Goal: Book appointment/travel/reservation

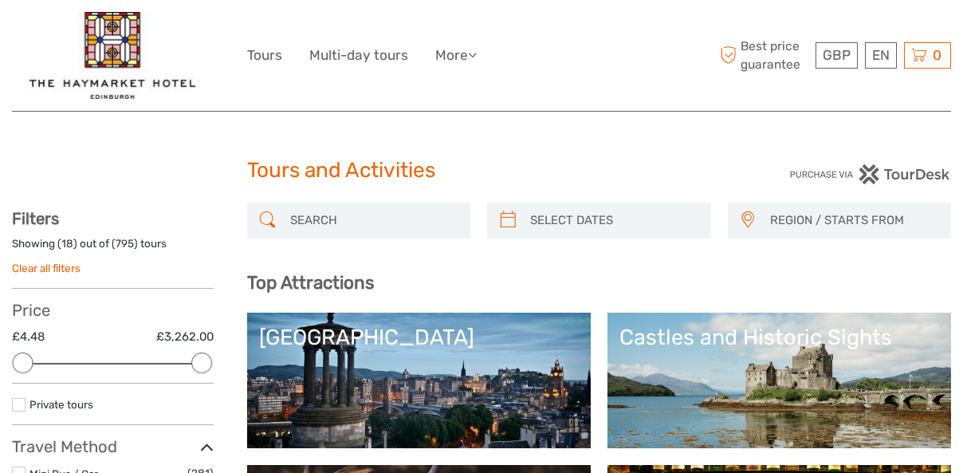
select select
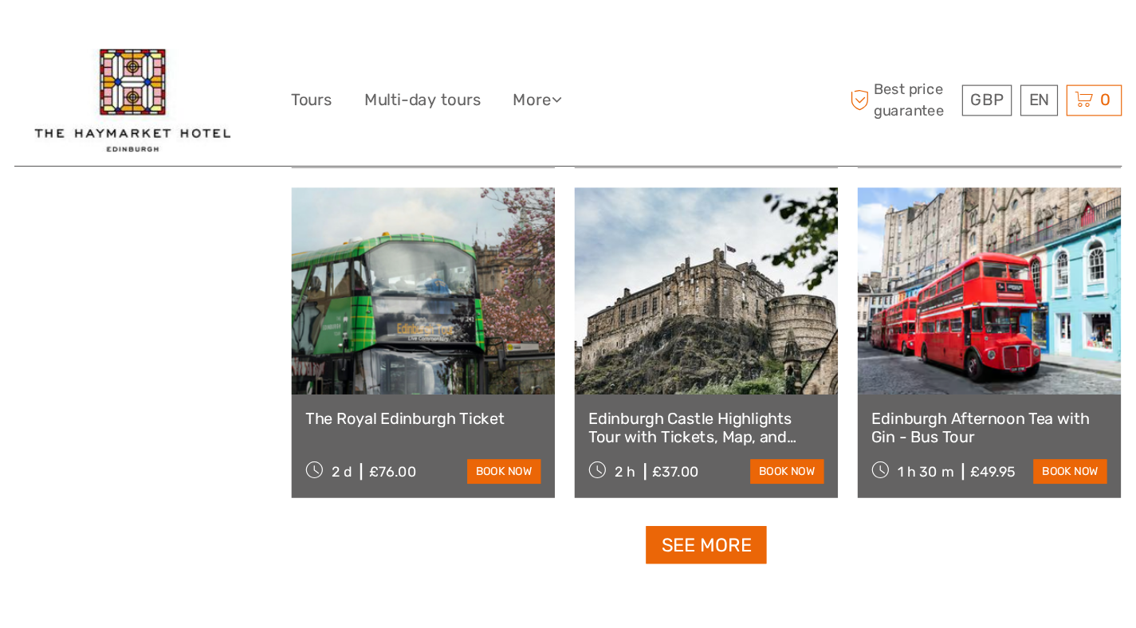
scroll to position [1926, 0]
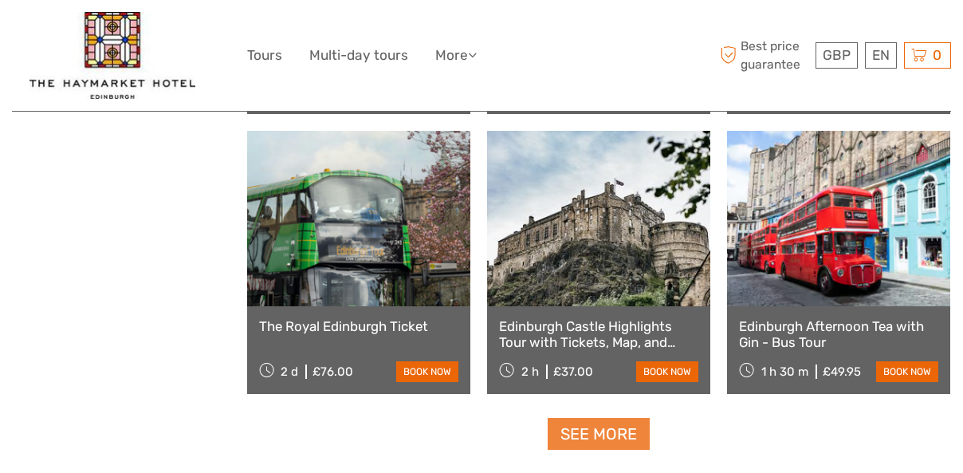
click at [607, 434] on link "See more" at bounding box center [599, 434] width 102 height 33
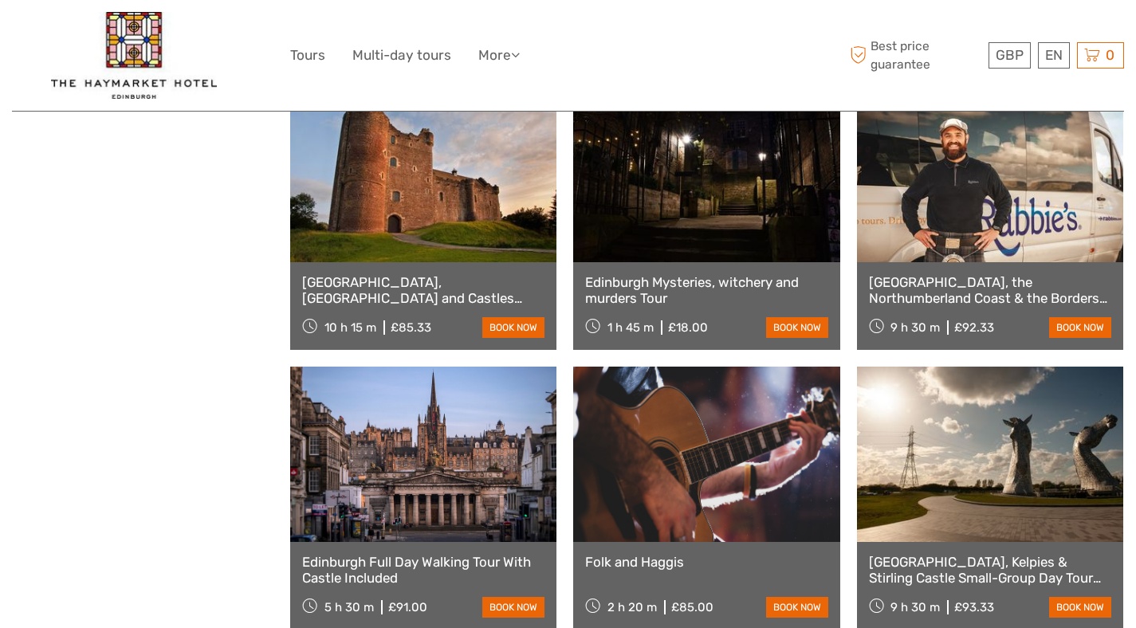
scroll to position [1867, 0]
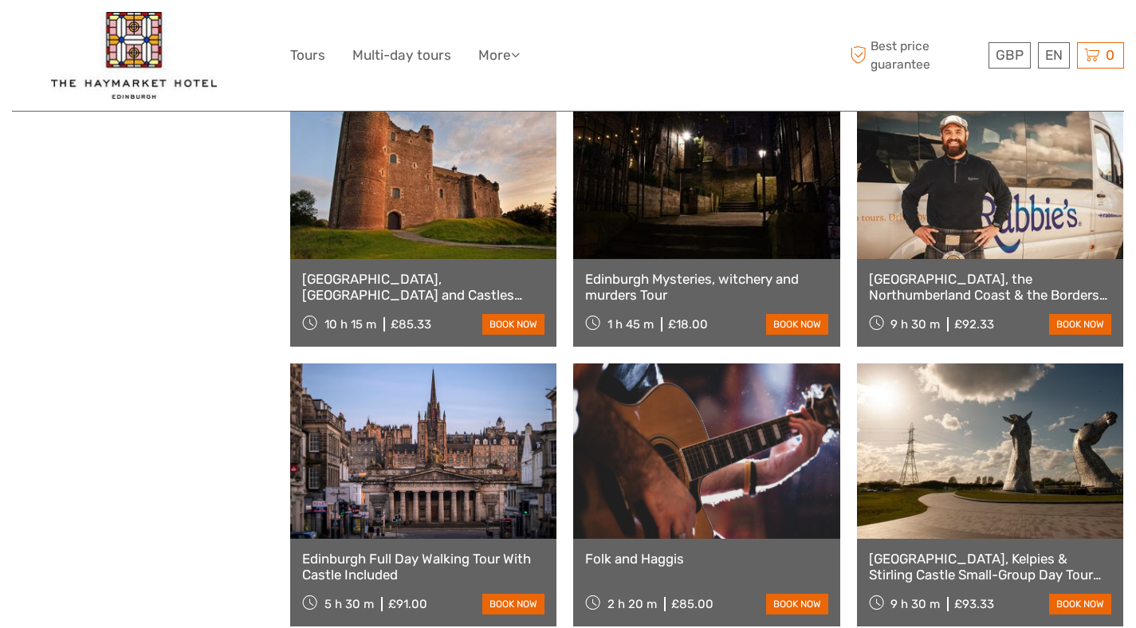
click at [428, 287] on link "[GEOGRAPHIC_DATA], [GEOGRAPHIC_DATA] and Castles Small-Group Day Tour from [GEO…" at bounding box center [423, 287] width 242 height 33
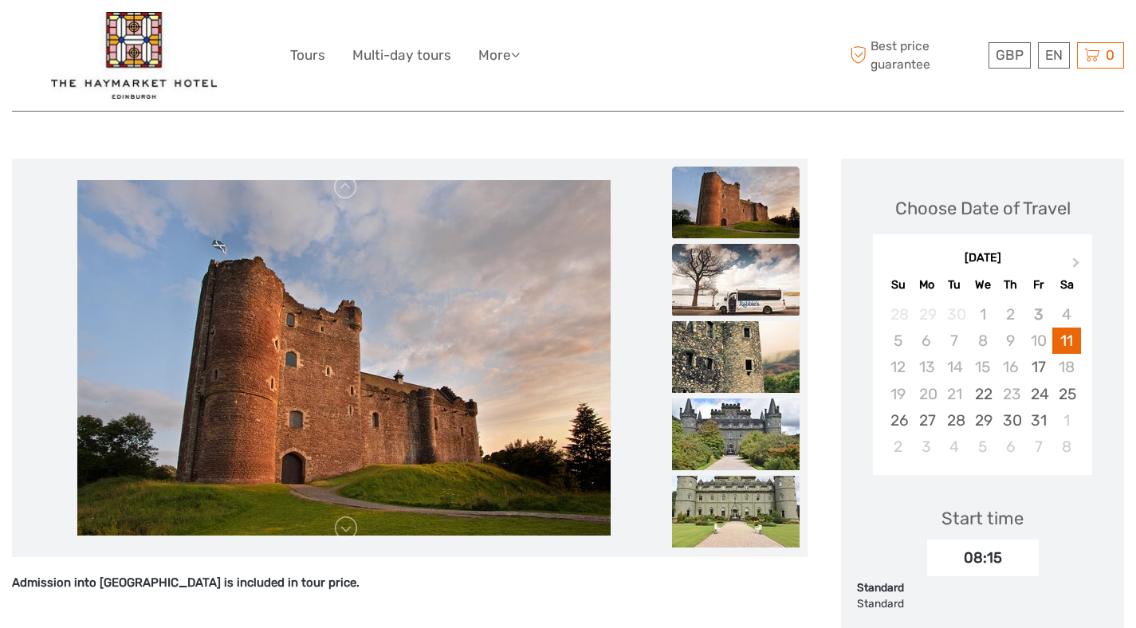
click at [758, 245] on img at bounding box center [736, 280] width 128 height 72
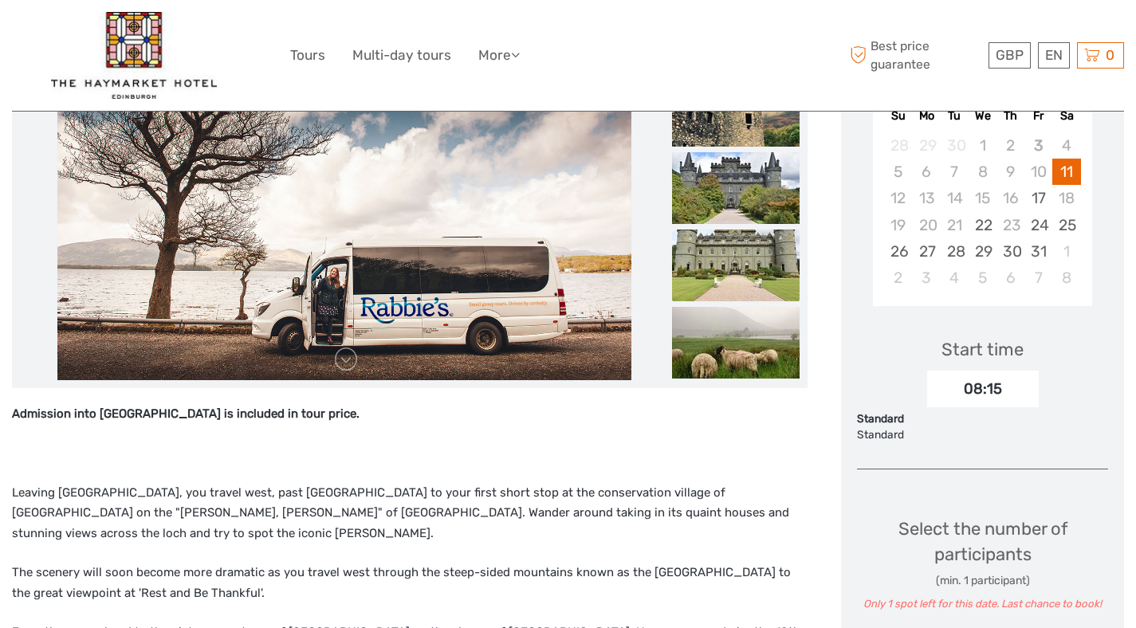
scroll to position [361, 0]
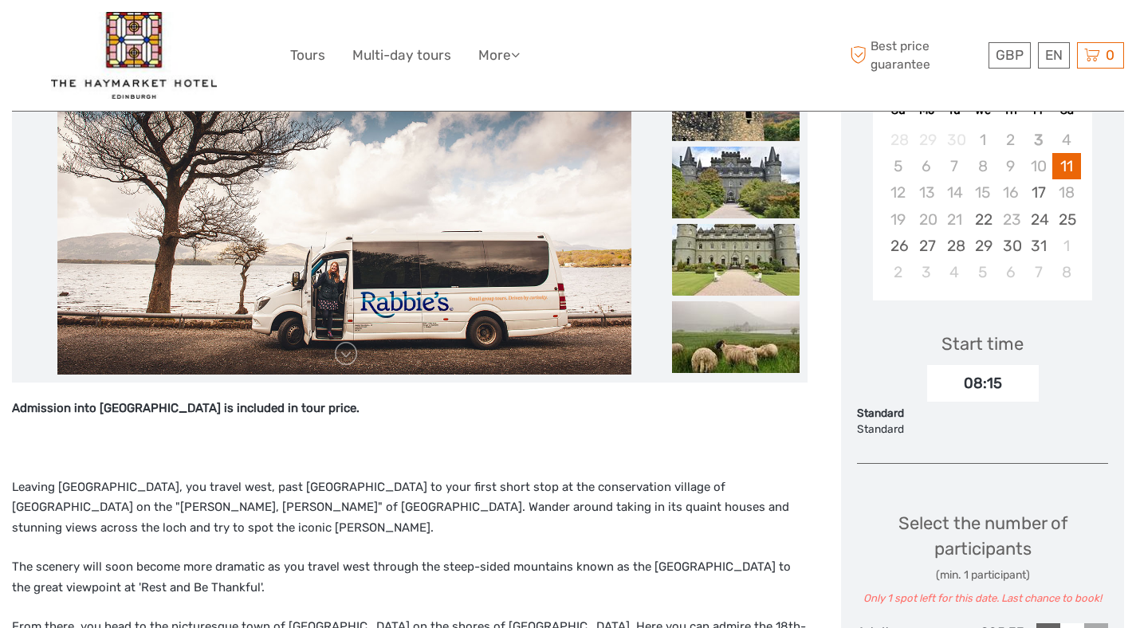
click at [757, 244] on img at bounding box center [736, 260] width 128 height 72
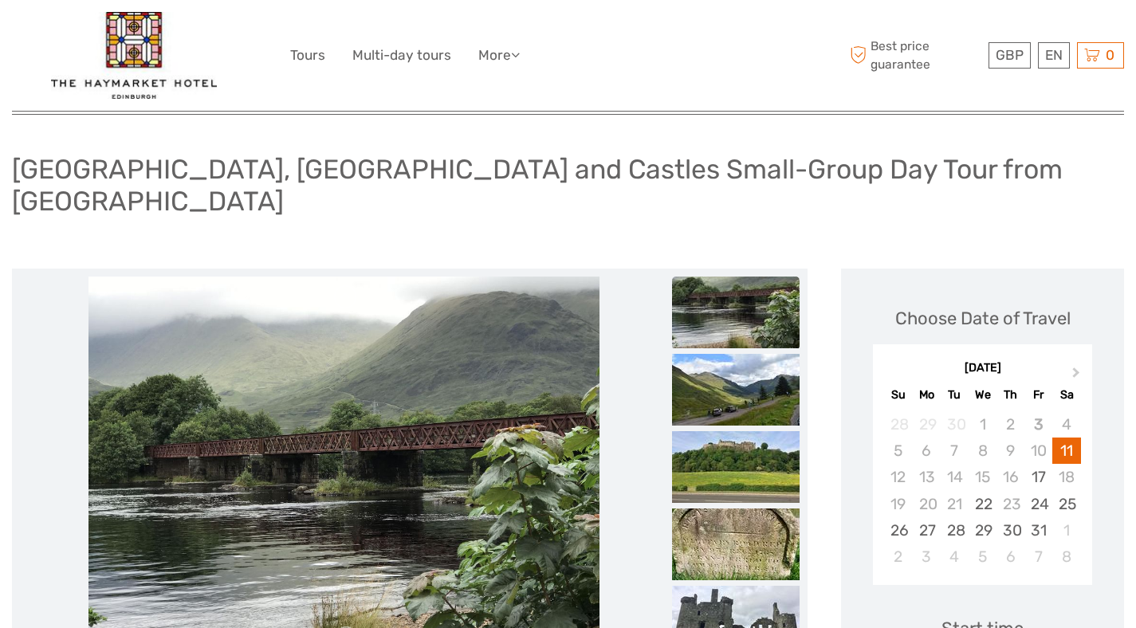
scroll to position [0, 0]
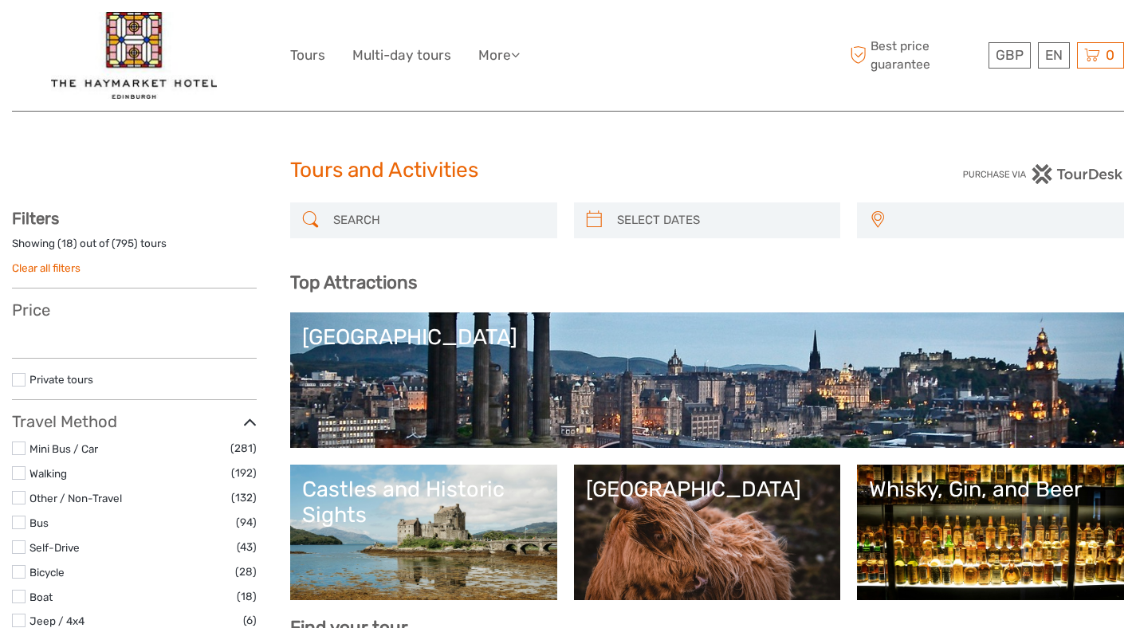
select select
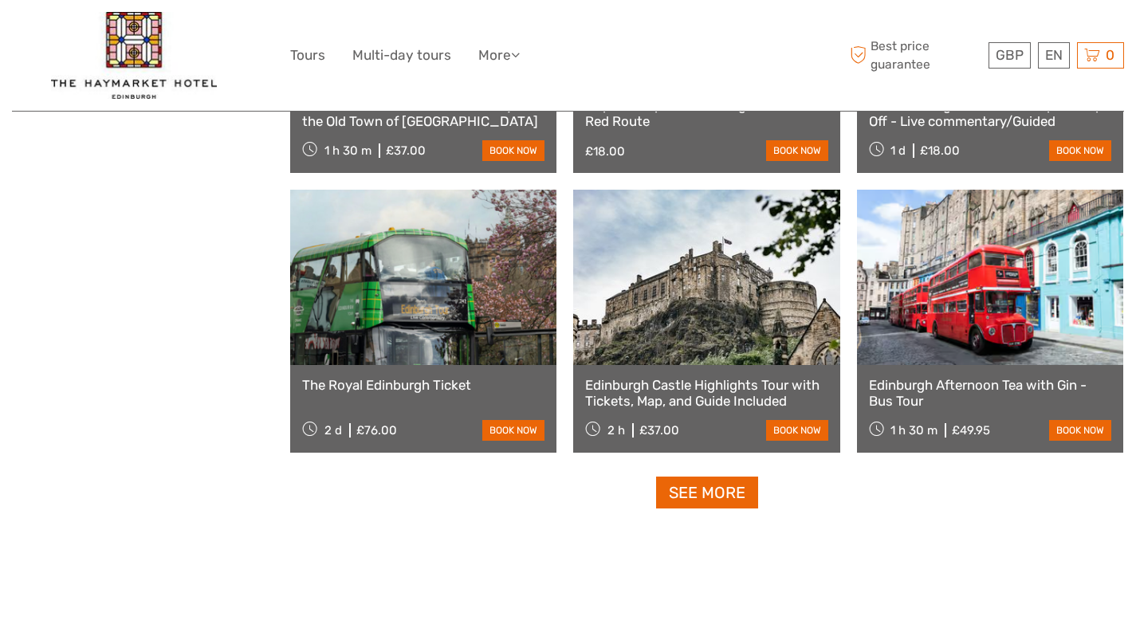
select select
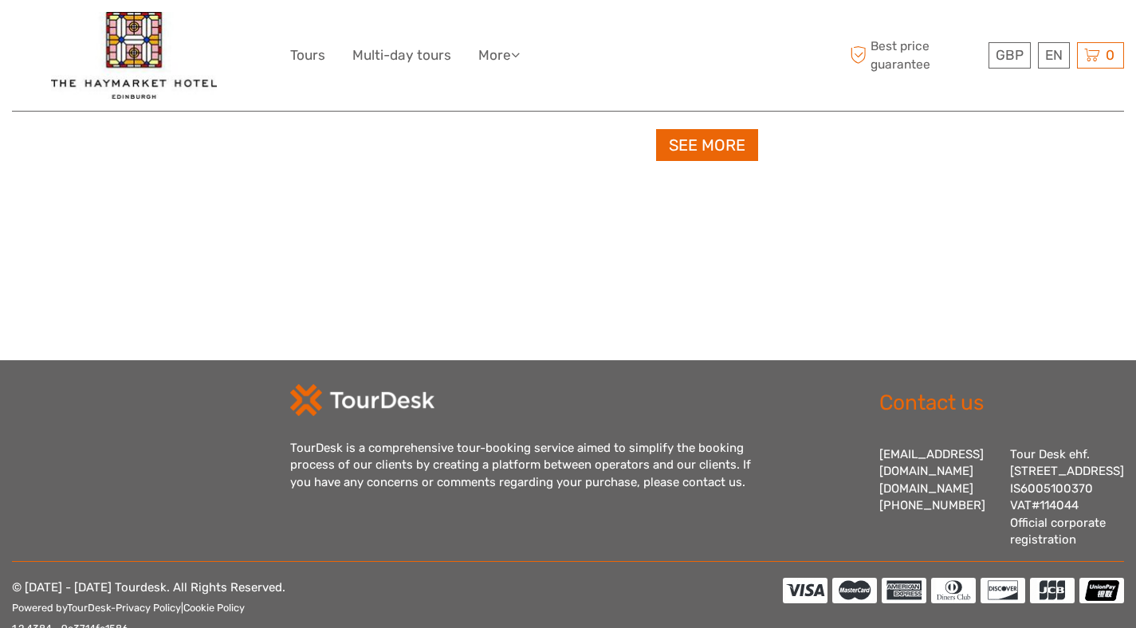
scroll to position [2243, 0]
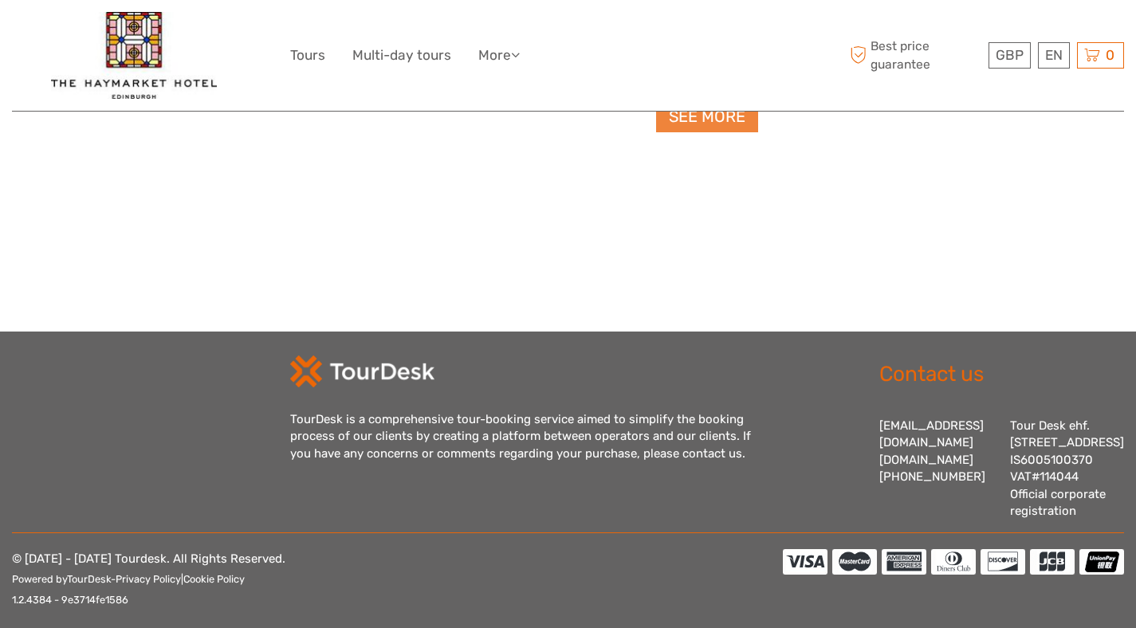
click at [697, 128] on link "See more" at bounding box center [707, 116] width 102 height 33
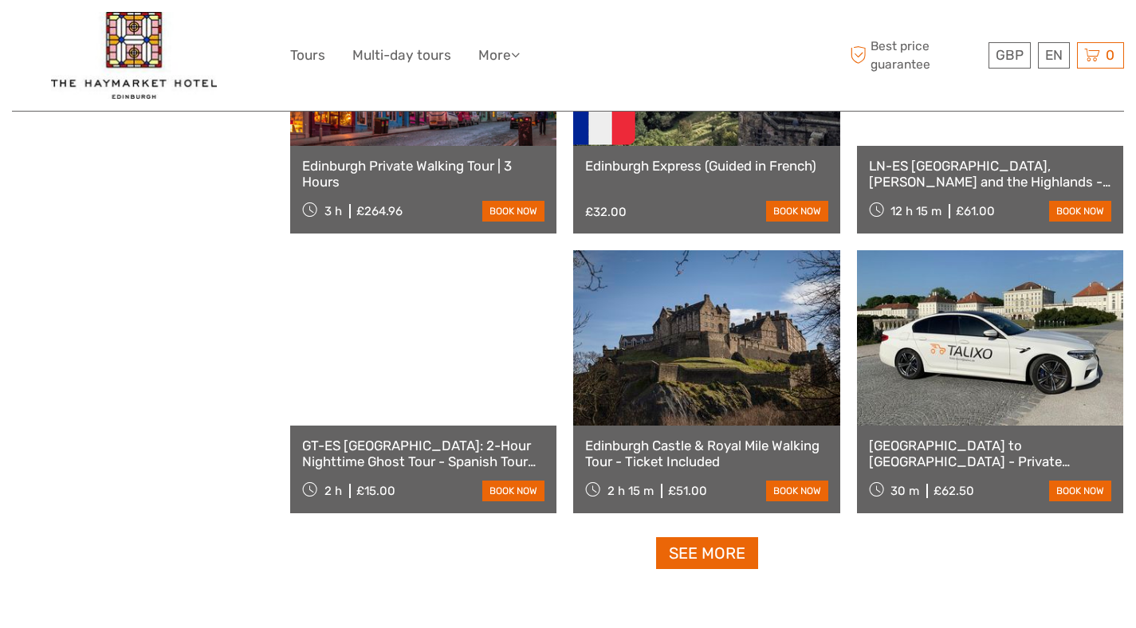
scroll to position [3105, 0]
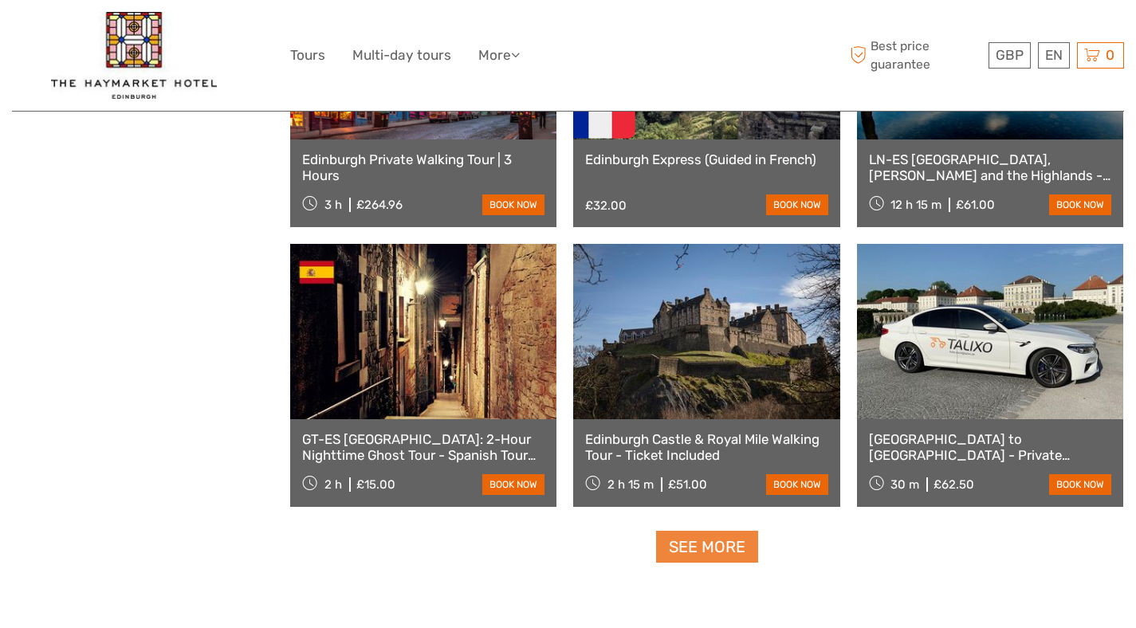
click at [722, 546] on link "See more" at bounding box center [707, 547] width 102 height 33
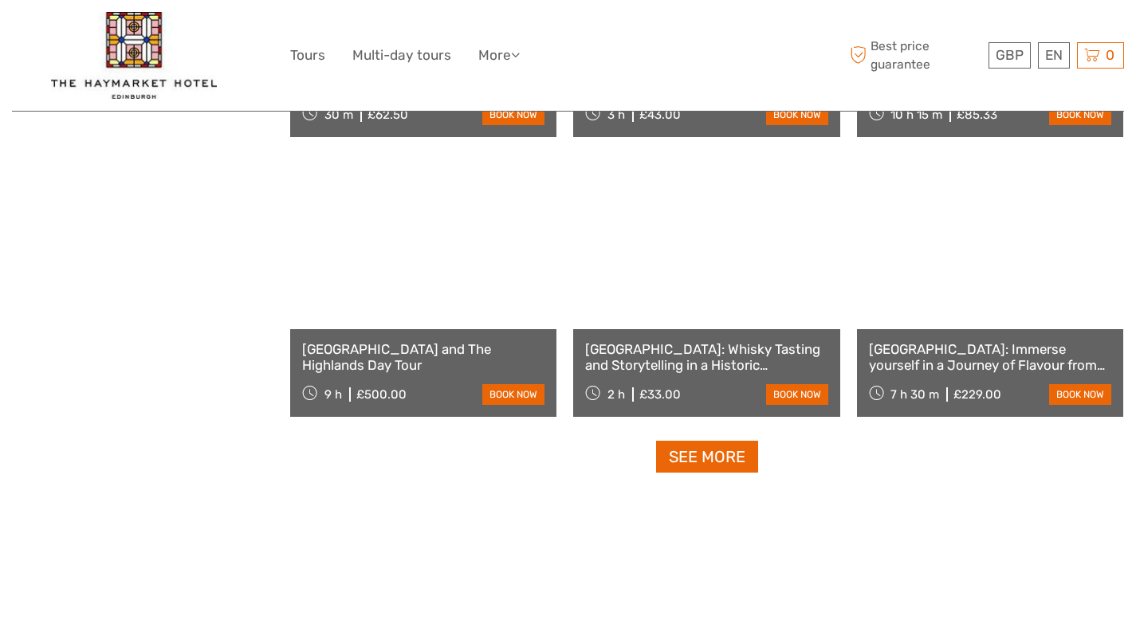
scroll to position [4868, 0]
